Goal: Task Accomplishment & Management: Use online tool/utility

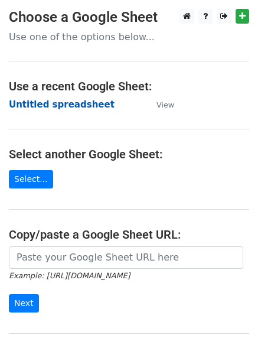
click at [51, 105] on strong "Untitled spreadsheet" at bounding box center [62, 104] width 106 height 11
click at [34, 105] on strong "Untitled spreadsheet" at bounding box center [62, 104] width 106 height 11
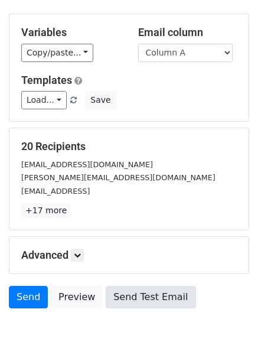
scroll to position [114, 0]
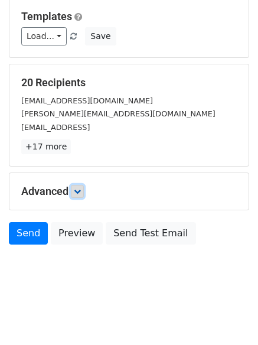
click at [81, 194] on icon at bounding box center [77, 191] width 7 height 7
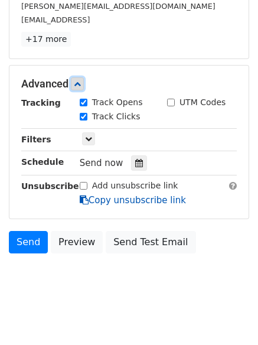
scroll to position [222, 0]
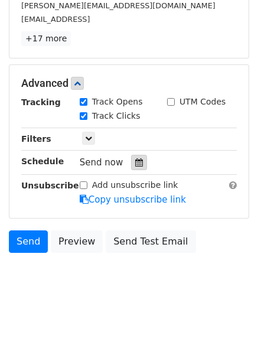
click at [135, 165] on icon at bounding box center [139, 162] width 8 height 8
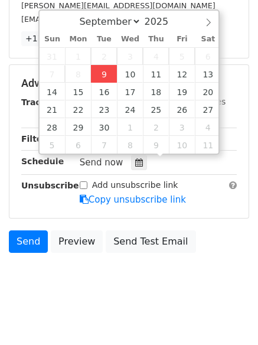
type input "2025-09-09 12:38"
type input "38"
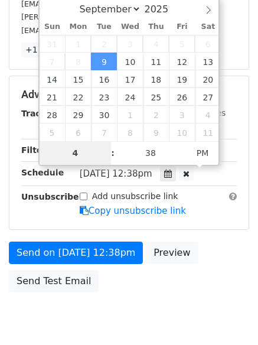
type input "4"
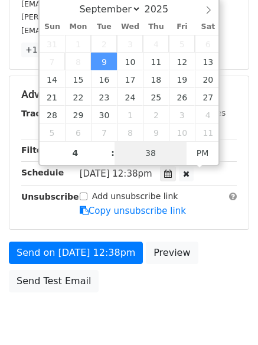
type input "2025-09-09 16:38"
type input "04"
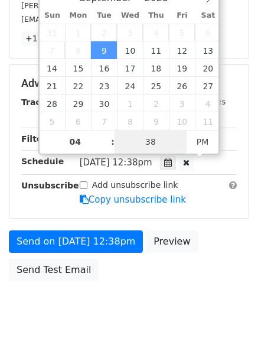
type input "1"
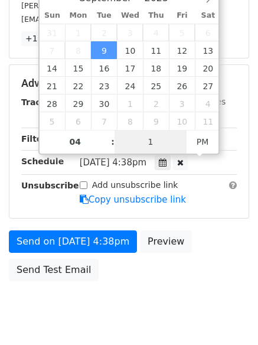
scroll to position [211, 0]
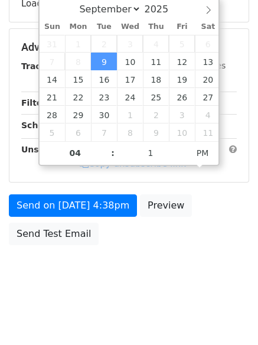
type input "2025-09-09 16:01"
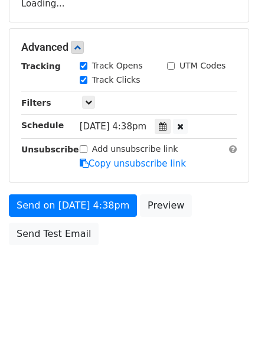
click at [120, 286] on body "New Campaign Daily emails left: 50 Google Sheet: Untitled spreadsheet Variables…" at bounding box center [129, 48] width 258 height 500
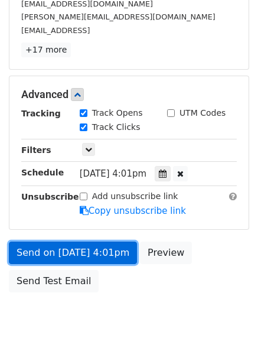
click at [92, 250] on link "Send on Sep 9 at 4:01pm" at bounding box center [73, 253] width 128 height 22
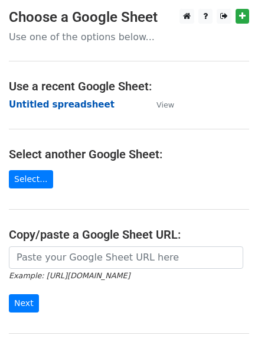
click at [56, 102] on strong "Untitled spreadsheet" at bounding box center [62, 104] width 106 height 11
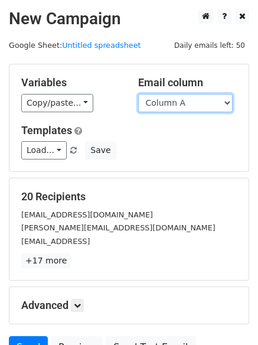
click at [164, 103] on select "Column A Column B Column C Column D Column E" at bounding box center [185, 103] width 95 height 18
select select "Column B"
click at [138, 94] on select "Column A Column B Column C Column D Column E" at bounding box center [185, 103] width 95 height 18
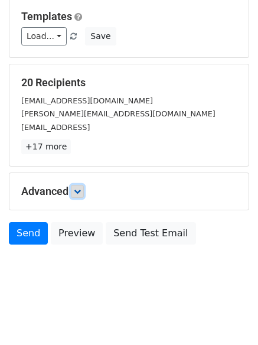
click at [84, 195] on link at bounding box center [77, 191] width 13 height 13
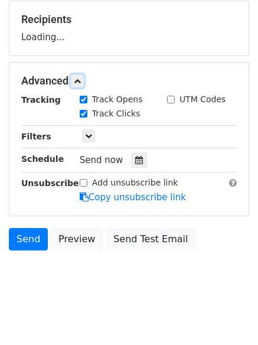
scroll to position [178, 0]
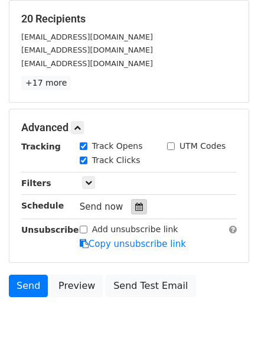
click at [132, 202] on div at bounding box center [139, 206] width 16 height 15
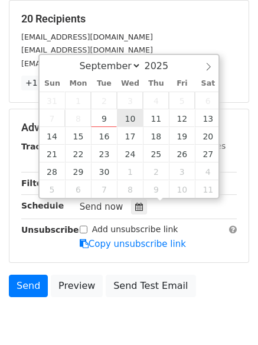
type input "2025-09-10 12:00"
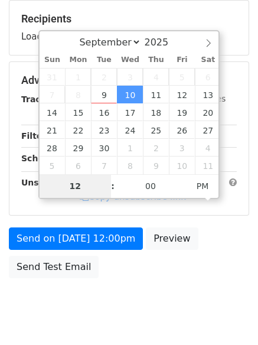
type input "5"
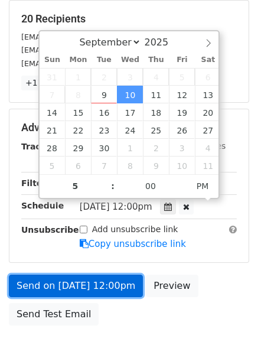
type input "2025-09-10 17:00"
click at [97, 287] on link "Send on Sep 10 at 12:00pm" at bounding box center [76, 286] width 134 height 22
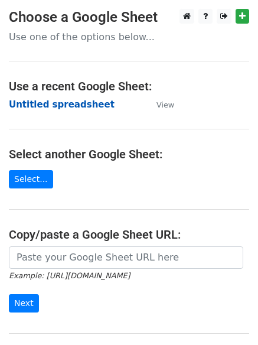
click at [31, 101] on strong "Untitled spreadsheet" at bounding box center [62, 104] width 106 height 11
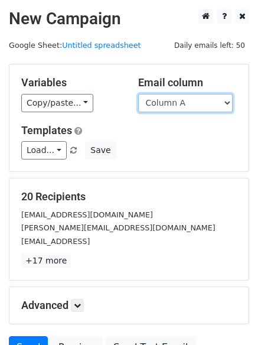
click at [177, 107] on select "Column A Column B Column C Column D Column E" at bounding box center [185, 103] width 95 height 18
select select "Column C"
click at [138, 94] on select "Column A Column B Column C Column D Column E" at bounding box center [185, 103] width 95 height 18
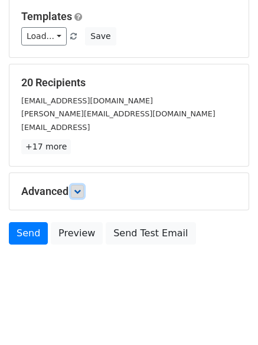
click at [81, 191] on icon at bounding box center [77, 191] width 7 height 7
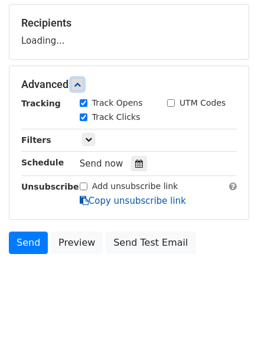
scroll to position [175, 0]
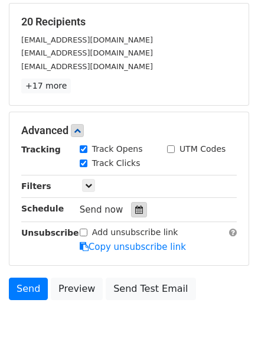
click at [135, 207] on icon at bounding box center [139, 210] width 8 height 8
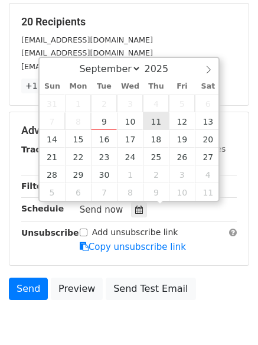
type input "2025-09-11 12:00"
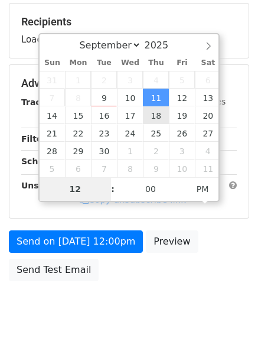
type input "6"
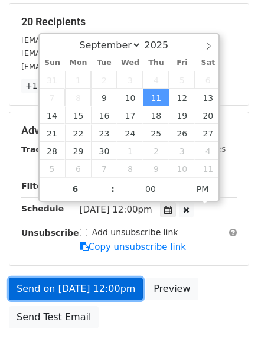
type input "2025-09-11 18:00"
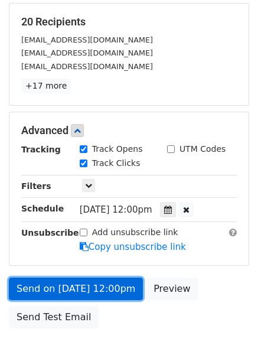
click at [84, 293] on link "Send on Sep 11 at 12:00pm" at bounding box center [76, 289] width 134 height 22
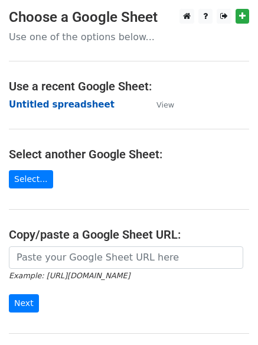
click at [67, 99] on strong "Untitled spreadsheet" at bounding box center [62, 104] width 106 height 11
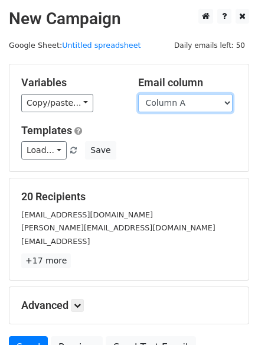
drag, startPoint x: 0, startPoint y: 0, endPoint x: 168, endPoint y: 106, distance: 198.3
click at [168, 106] on select "Column A Column B Column C Column D Column E" at bounding box center [185, 103] width 95 height 18
select select "Column D"
click at [138, 94] on select "Column A Column B Column C Column D Column E" at bounding box center [185, 103] width 95 height 18
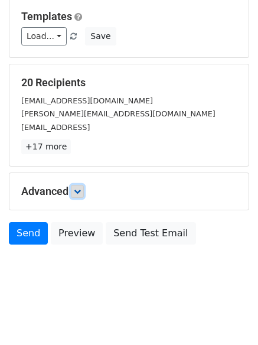
drag, startPoint x: 81, startPoint y: 193, endPoint x: 87, endPoint y: 201, distance: 10.6
click at [81, 192] on icon at bounding box center [77, 191] width 7 height 7
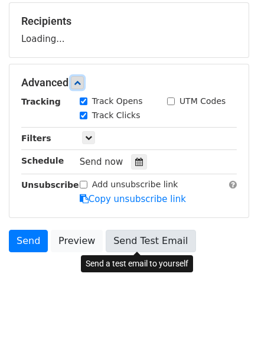
scroll to position [176, 0]
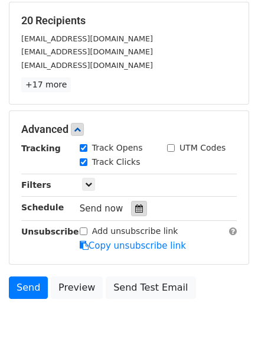
click at [136, 211] on icon at bounding box center [139, 208] width 8 height 8
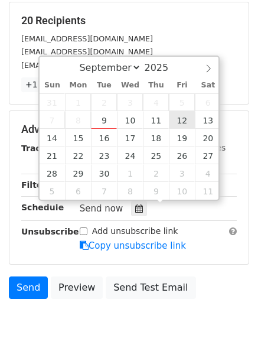
type input "[DATE] 12:00"
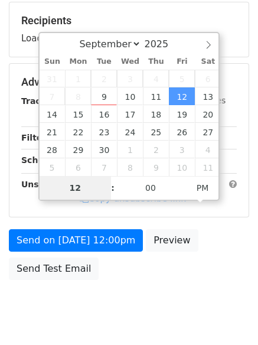
type input "7"
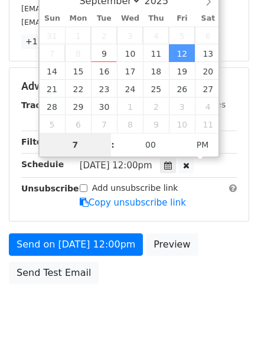
scroll to position [258, 0]
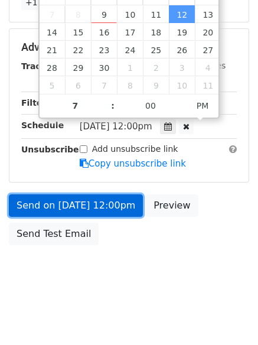
type input "[DATE] 19:00"
click at [74, 205] on link "Send on [DATE] 12:00pm" at bounding box center [76, 205] width 134 height 22
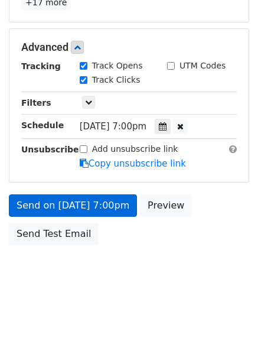
scroll to position [211, 0]
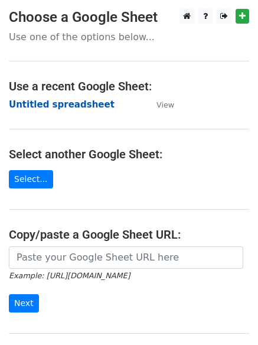
click at [50, 102] on strong "Untitled spreadsheet" at bounding box center [62, 104] width 106 height 11
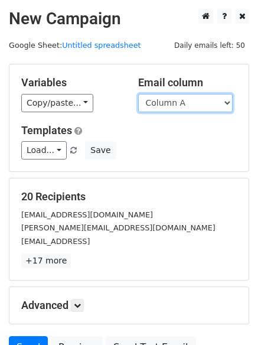
click at [162, 107] on select "Column A Column B Column C Column D Column E" at bounding box center [185, 103] width 95 height 18
select select "Column E"
click at [138, 94] on select "Column A Column B Column C Column D Column E" at bounding box center [185, 103] width 95 height 18
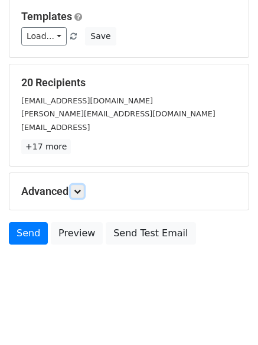
drag, startPoint x: 83, startPoint y: 190, endPoint x: 96, endPoint y: 201, distance: 17.6
click at [81, 190] on icon at bounding box center [77, 191] width 7 height 7
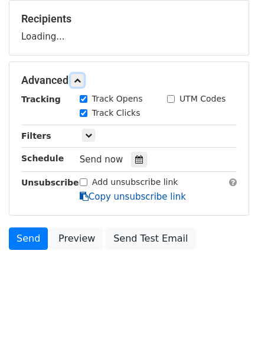
scroll to position [178, 0]
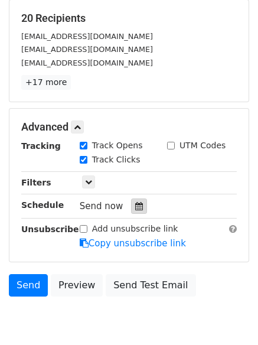
click at [135, 205] on icon at bounding box center [139, 206] width 8 height 8
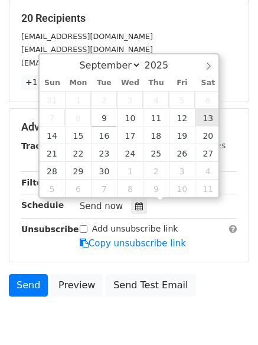
type input "[DATE] 12:00"
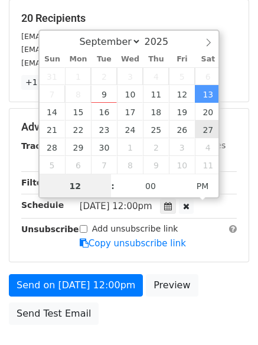
scroll to position [1, 0]
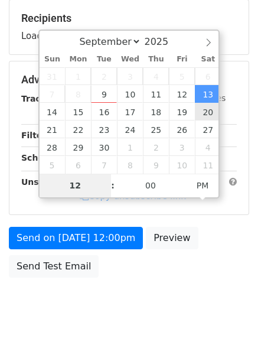
type input "8"
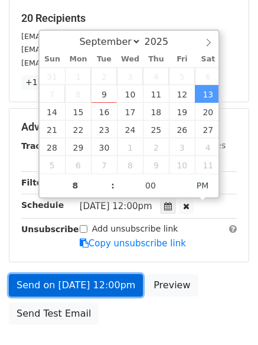
type input "[DATE] 20:00"
click at [95, 294] on link "Send on [DATE] 12:00pm" at bounding box center [76, 285] width 134 height 22
